Goal: Navigation & Orientation: Find specific page/section

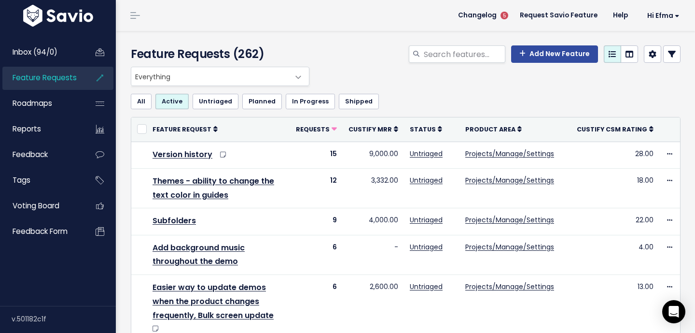
drag, startPoint x: 285, startPoint y: 55, endPoint x: 166, endPoint y: 56, distance: 118.8
click at [167, 56] on h4 "Feature Requests (262)" at bounding box center [218, 53] width 174 height 17
click at [150, 53] on h4 "Feature Requests (262)" at bounding box center [218, 53] width 174 height 17
drag, startPoint x: 150, startPoint y: 53, endPoint x: 276, endPoint y: 55, distance: 126.6
click at [276, 55] on h4 "Feature Requests (262)" at bounding box center [218, 53] width 174 height 17
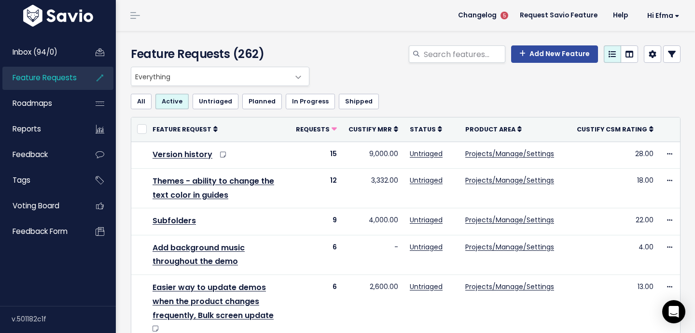
click at [282, 53] on h4 "Feature Requests (262)" at bounding box center [218, 53] width 174 height 17
drag, startPoint x: 282, startPoint y: 53, endPoint x: 123, endPoint y: 50, distance: 158.5
click at [124, 50] on div "Feature Requests (262)" at bounding box center [218, 55] width 188 height 21
click at [136, 49] on h4 "Feature Requests (262)" at bounding box center [218, 53] width 174 height 17
drag, startPoint x: 136, startPoint y: 49, endPoint x: 260, endPoint y: 50, distance: 124.1
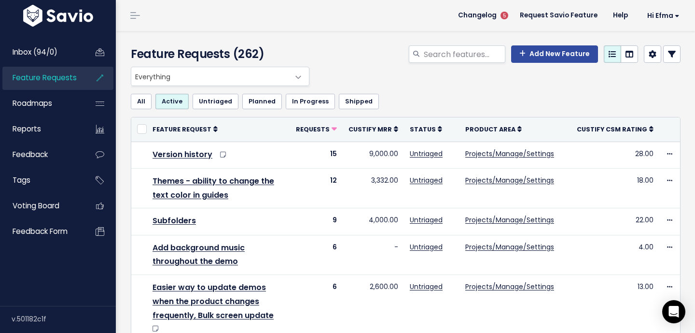
click at [260, 50] on h4 "Feature Requests (262)" at bounding box center [218, 53] width 174 height 17
drag, startPoint x: 260, startPoint y: 50, endPoint x: 144, endPoint y: 48, distance: 115.4
click at [144, 48] on h4 "Feature Requests (262)" at bounding box center [218, 53] width 174 height 17
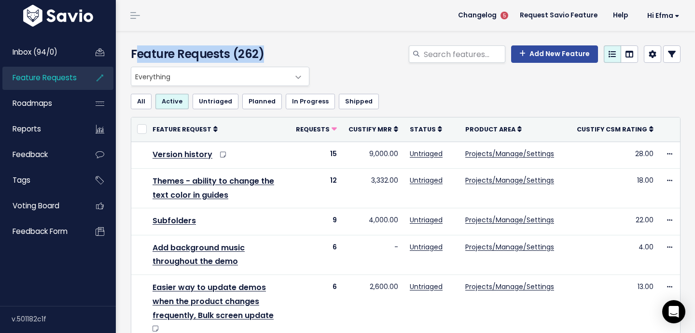
drag, startPoint x: 144, startPoint y: 48, endPoint x: 303, endPoint y: 50, distance: 158.9
click at [304, 50] on h4 "Feature Requests (262)" at bounding box center [218, 53] width 174 height 17
click at [303, 50] on h4 "Feature Requests (262)" at bounding box center [218, 53] width 174 height 17
drag, startPoint x: 303, startPoint y: 50, endPoint x: 141, endPoint y: 60, distance: 163.1
click at [141, 60] on h4 "Feature Requests (262)" at bounding box center [218, 53] width 174 height 17
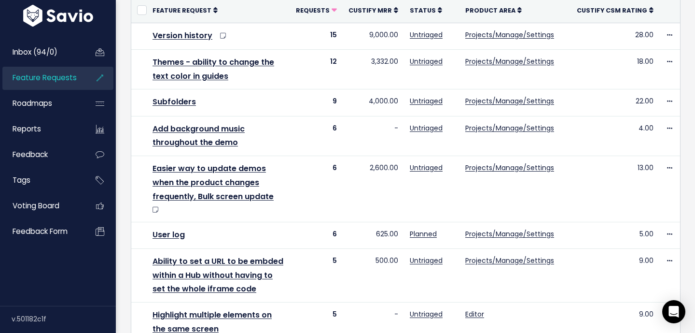
scroll to position [118, 0]
